Goal: Information Seeking & Learning: Learn about a topic

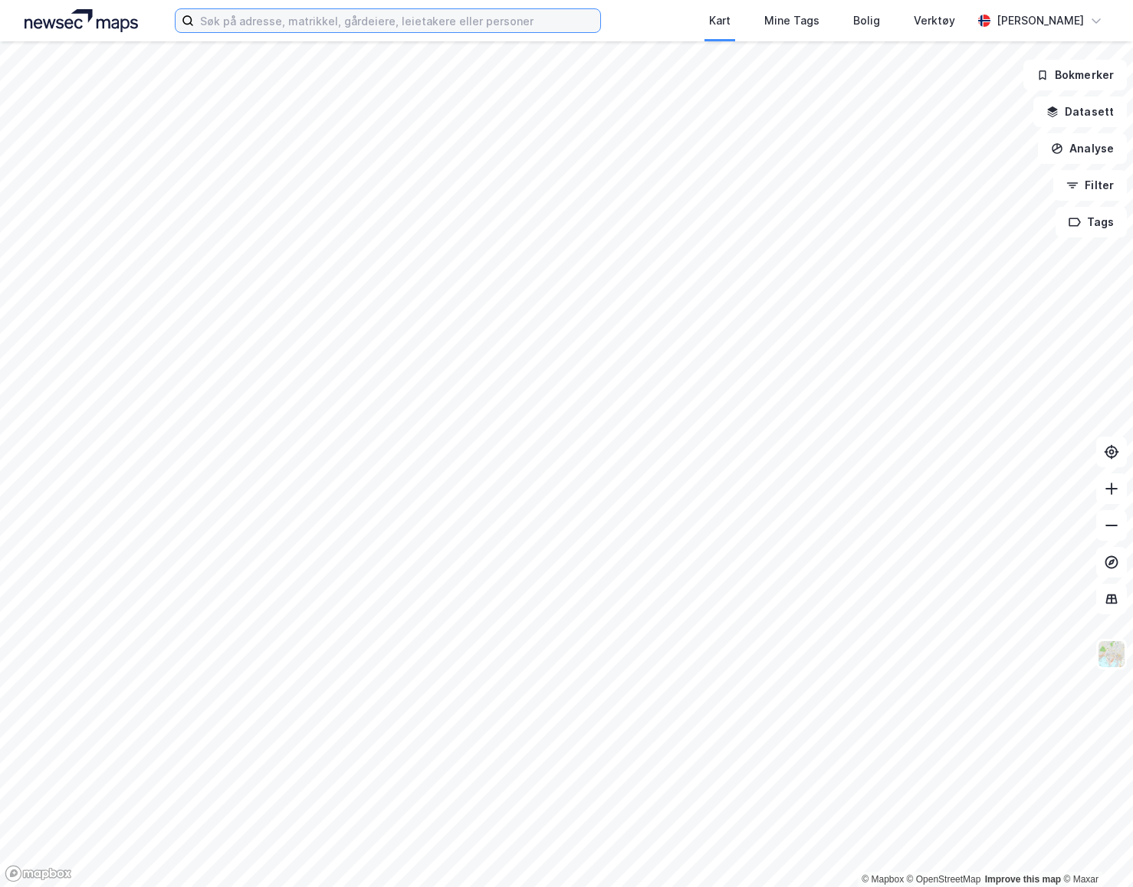
click at [405, 21] on input at bounding box center [397, 20] width 406 height 23
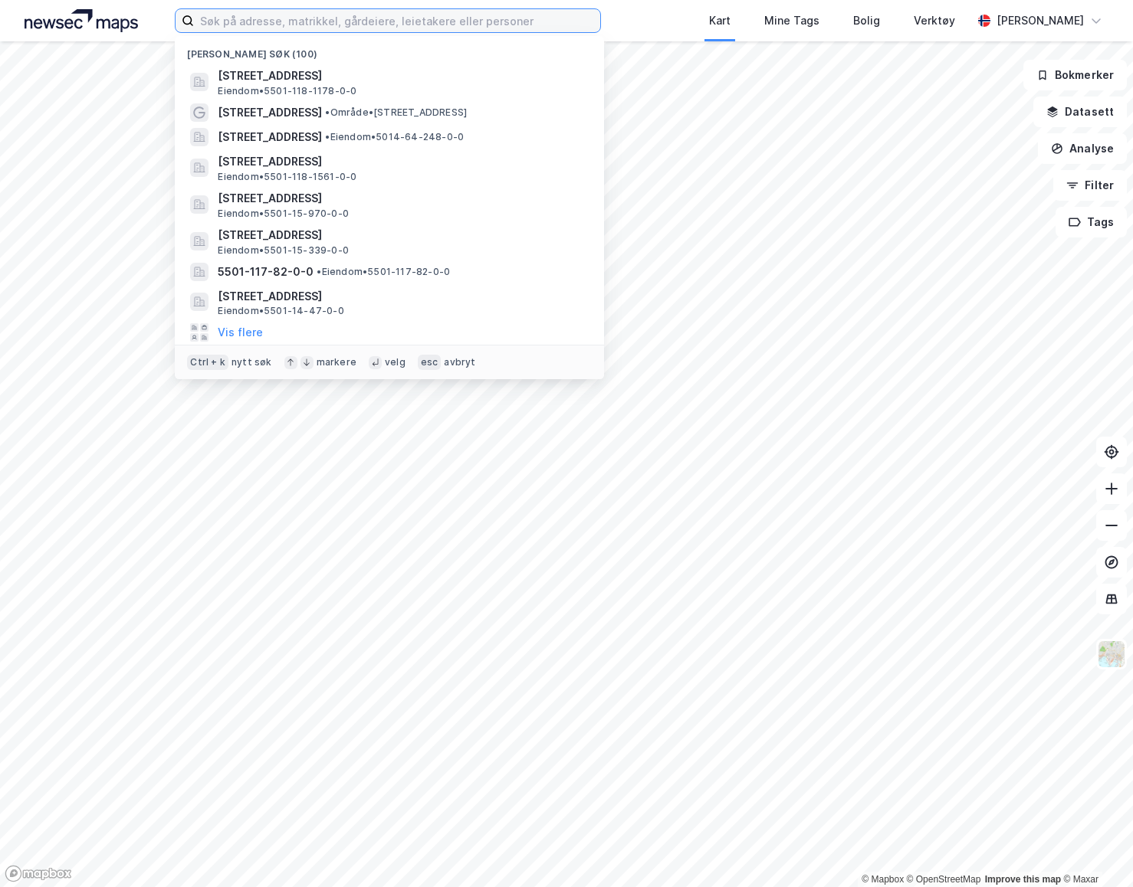
paste input "[PERSON_NAME]"
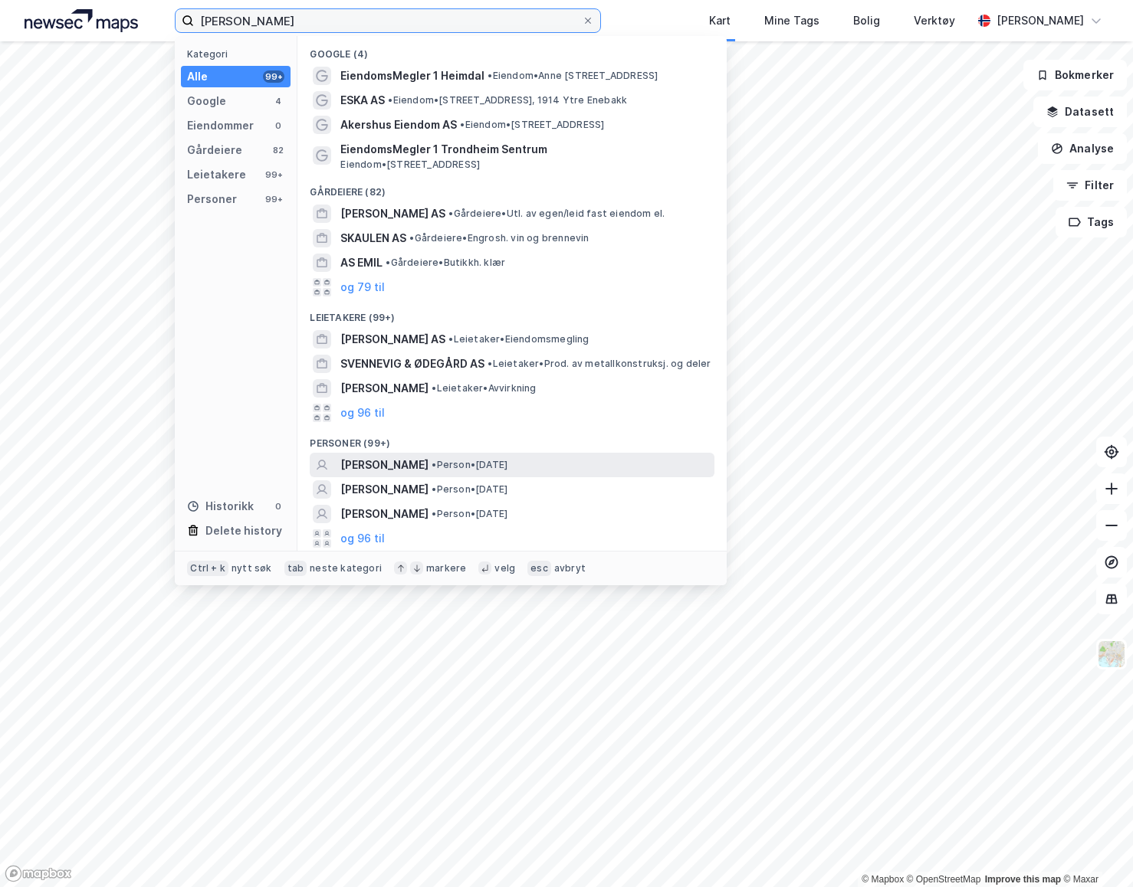
type input "[PERSON_NAME]"
click at [428, 460] on span "[PERSON_NAME]" at bounding box center [384, 465] width 88 height 18
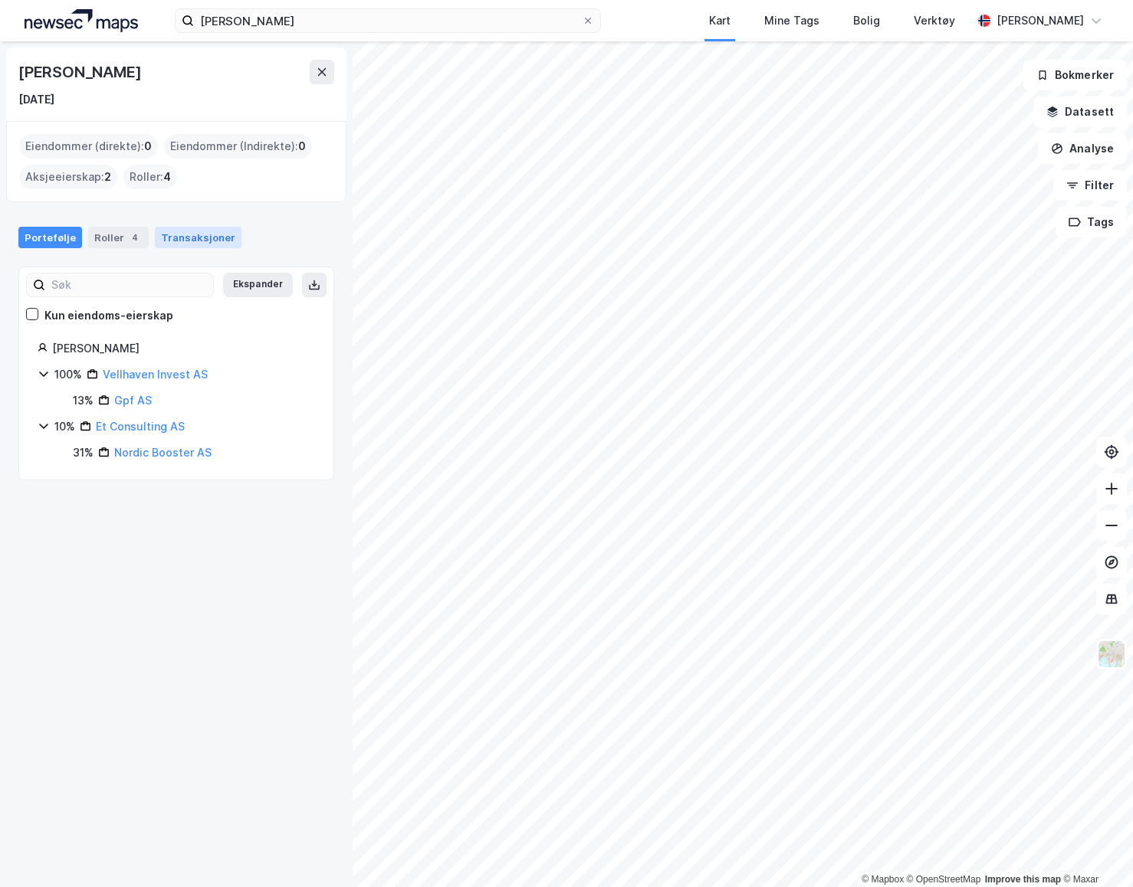
click at [173, 231] on div "Transaksjoner" at bounding box center [198, 237] width 87 height 21
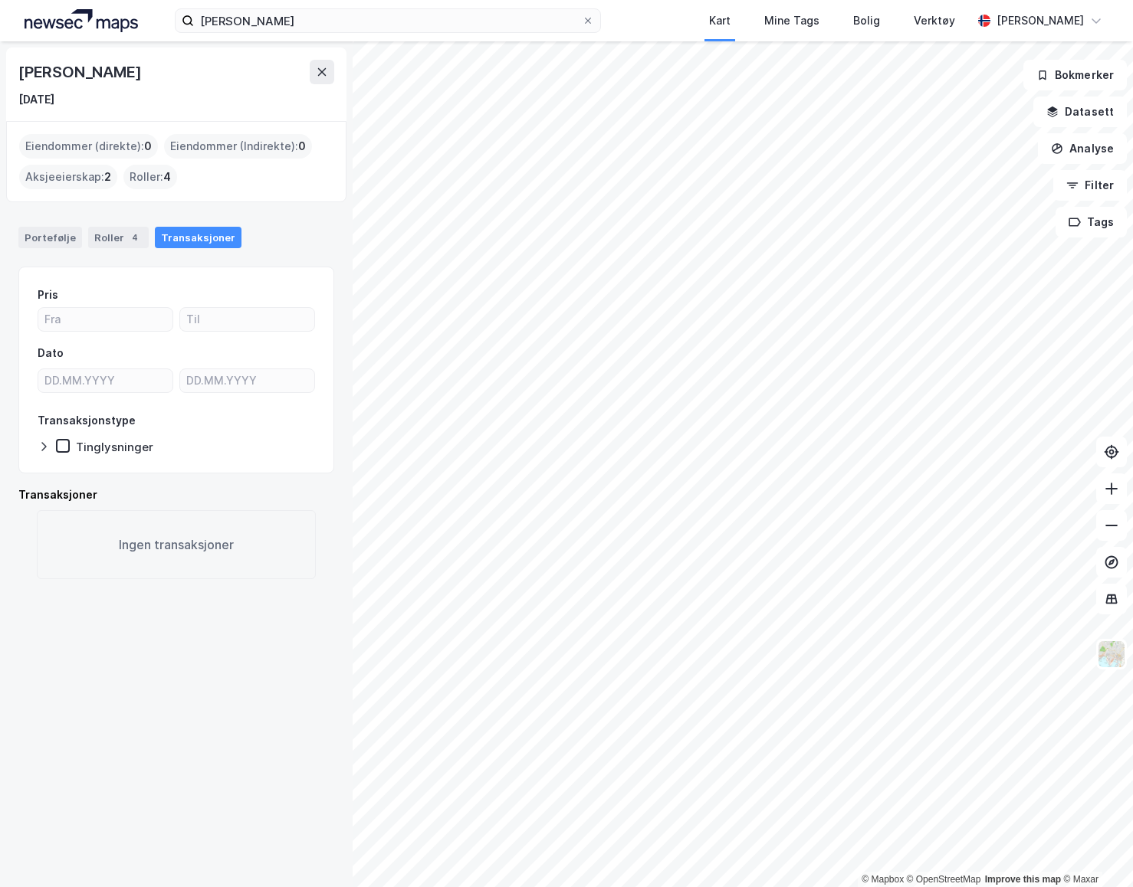
click at [81, 228] on div "Portefølje Roller 4 Transaksjoner" at bounding box center [176, 237] width 316 height 21
click at [63, 231] on div "Portefølje" at bounding box center [50, 237] width 64 height 21
